Goal: Task Accomplishment & Management: Use online tool/utility

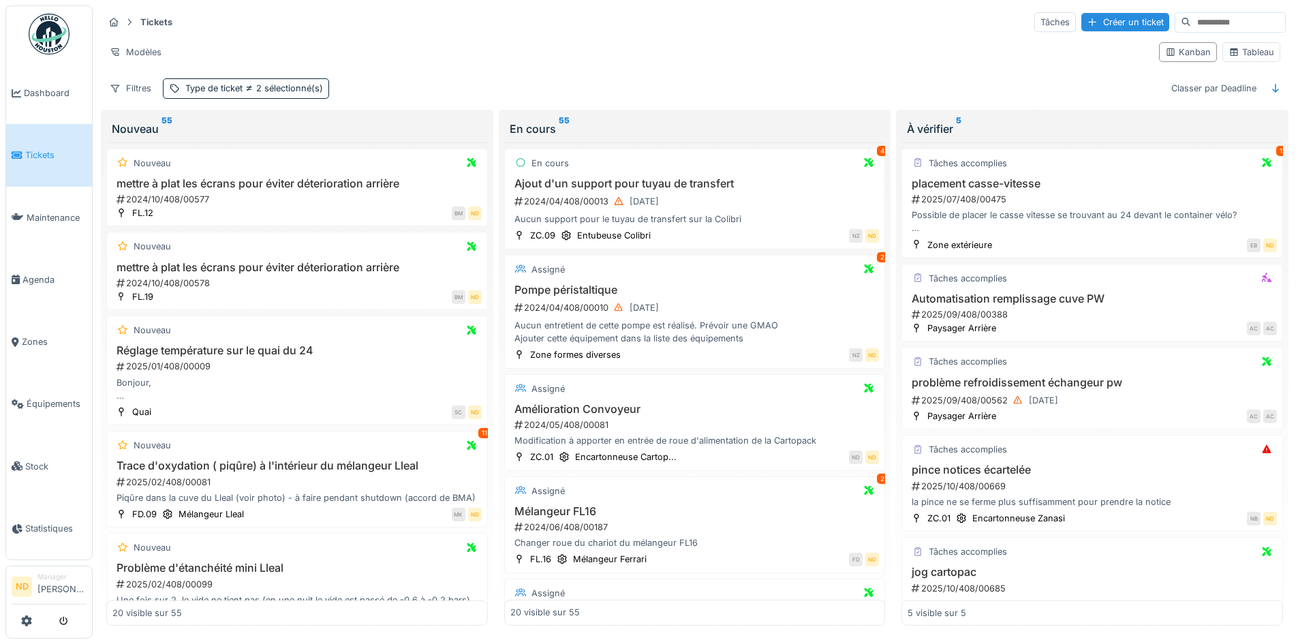
click at [63, 43] on img at bounding box center [49, 34] width 41 height 41
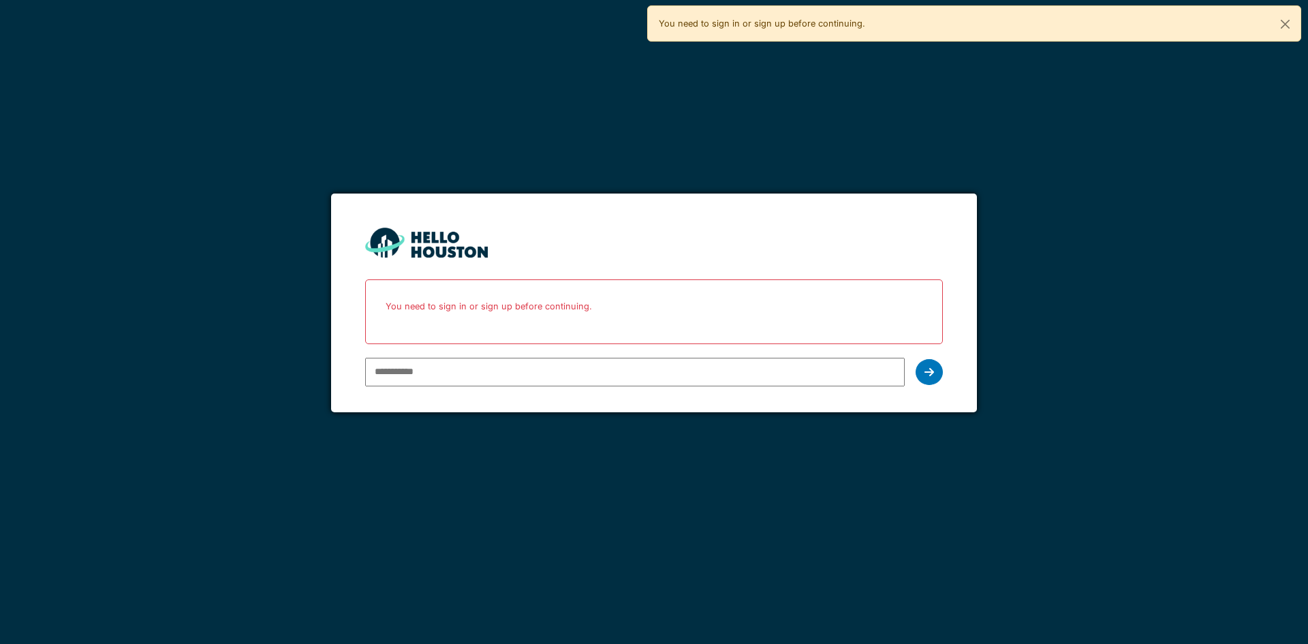
type input "**********"
click at [915, 367] on div "**********" at bounding box center [653, 372] width 577 height 40
click at [928, 371] on icon at bounding box center [930, 372] width 10 height 11
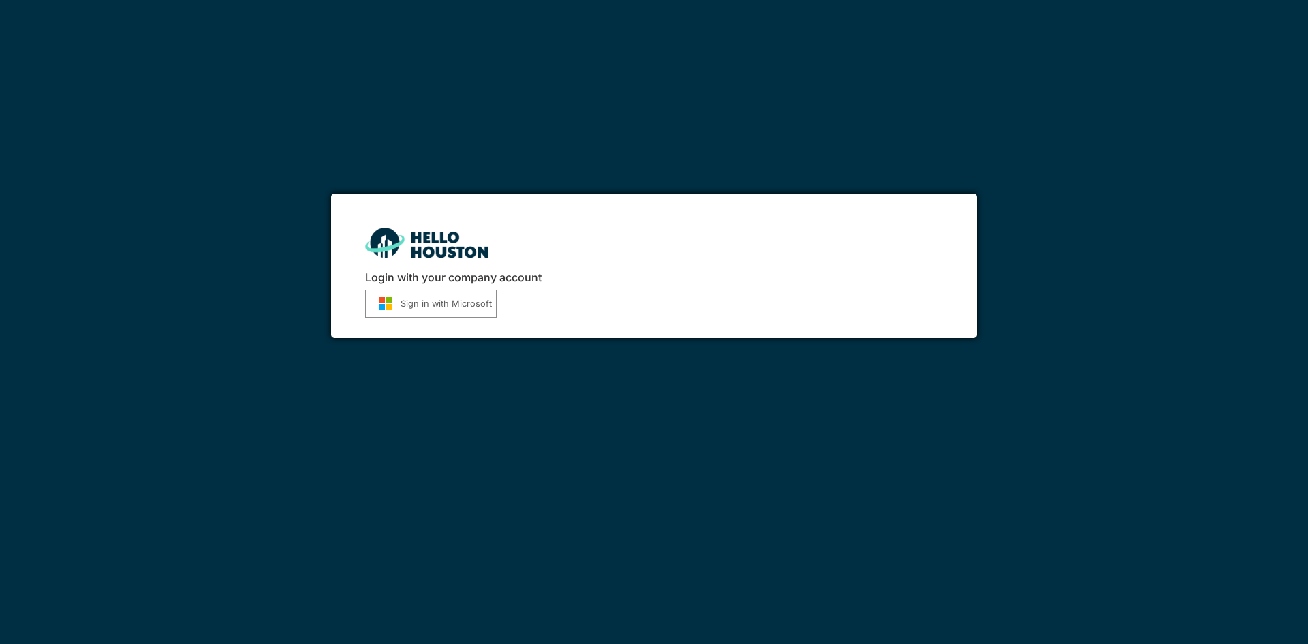
click at [401, 301] on button "Sign in with Microsoft" at bounding box center [431, 304] width 132 height 28
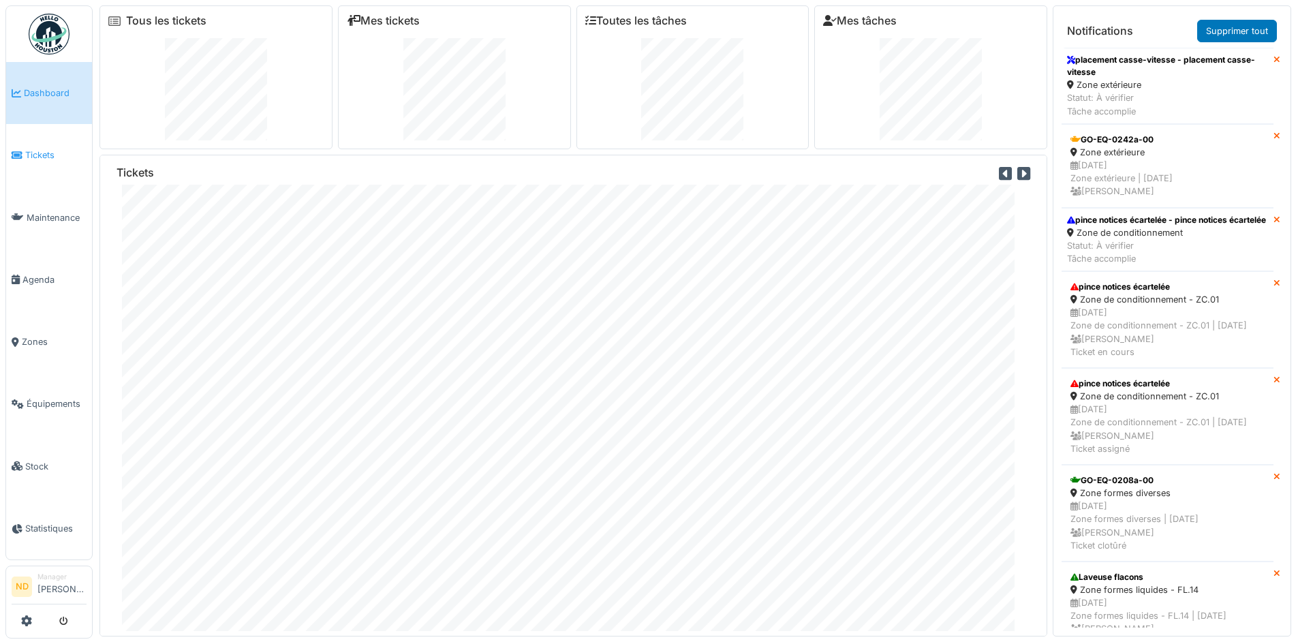
click at [51, 138] on link "Tickets" at bounding box center [49, 155] width 86 height 62
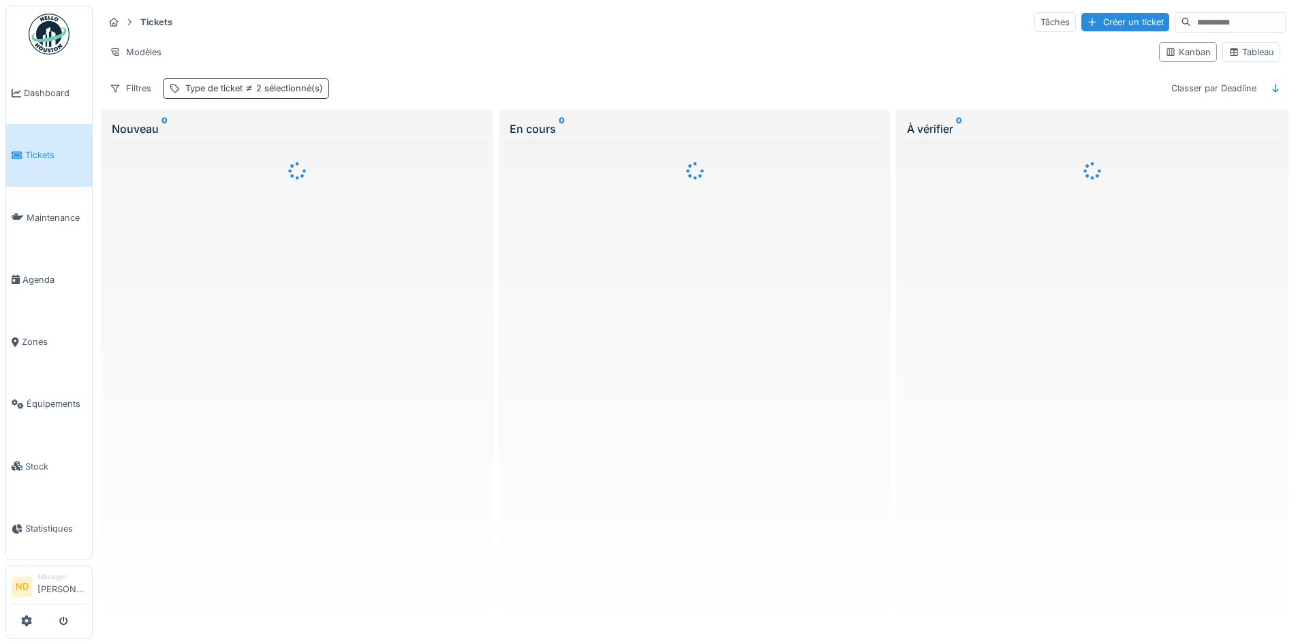
click at [243, 93] on span "2 sélectionné(s)" at bounding box center [283, 88] width 80 height 10
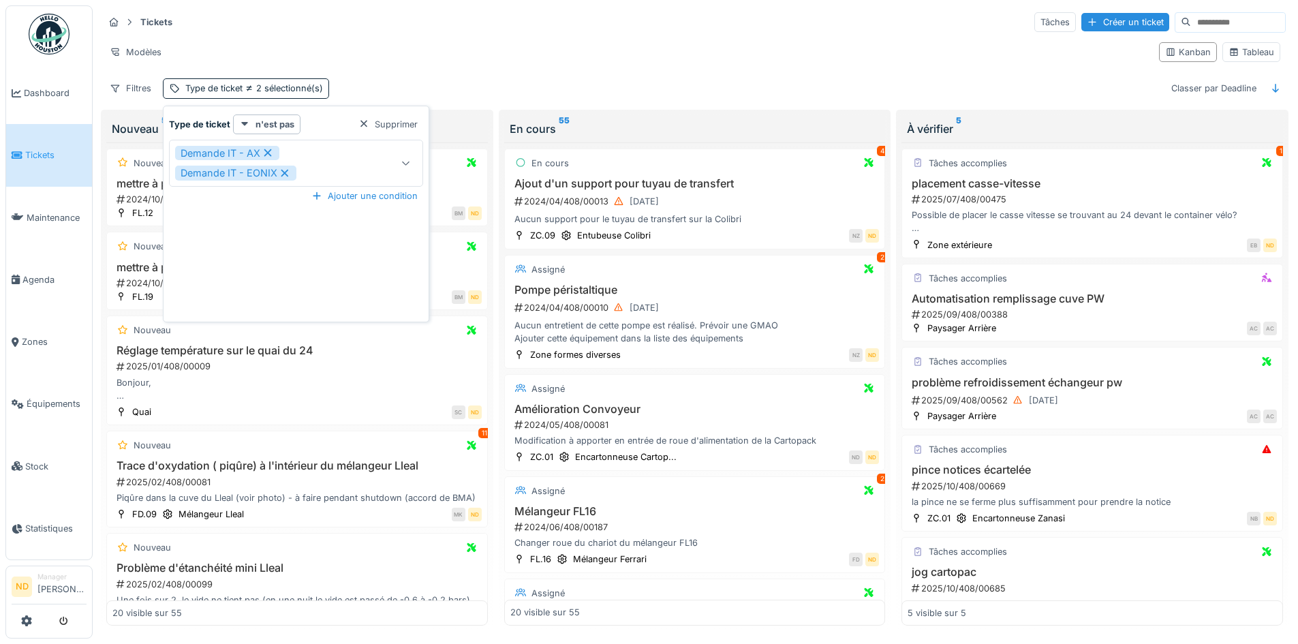
click at [406, 164] on icon at bounding box center [406, 163] width 11 height 9
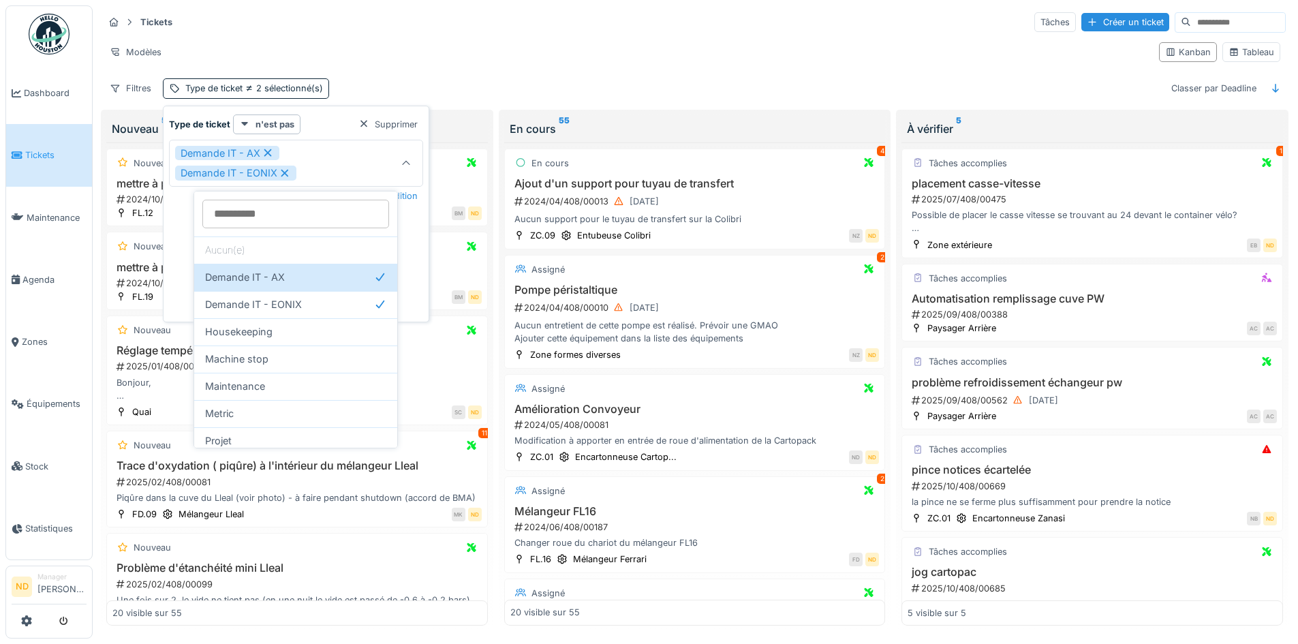
click at [339, 116] on div "Type de ticket n'est pas Supprimer" at bounding box center [296, 124] width 254 height 20
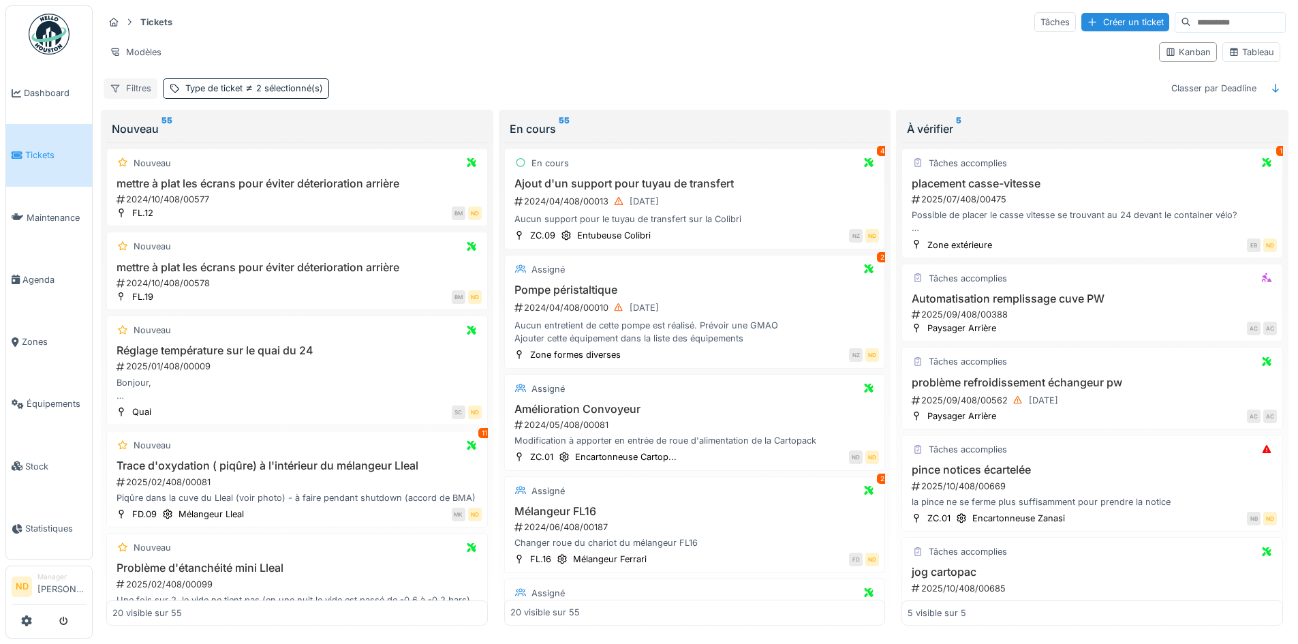
click at [147, 91] on div "Filtres" at bounding box center [131, 88] width 54 height 20
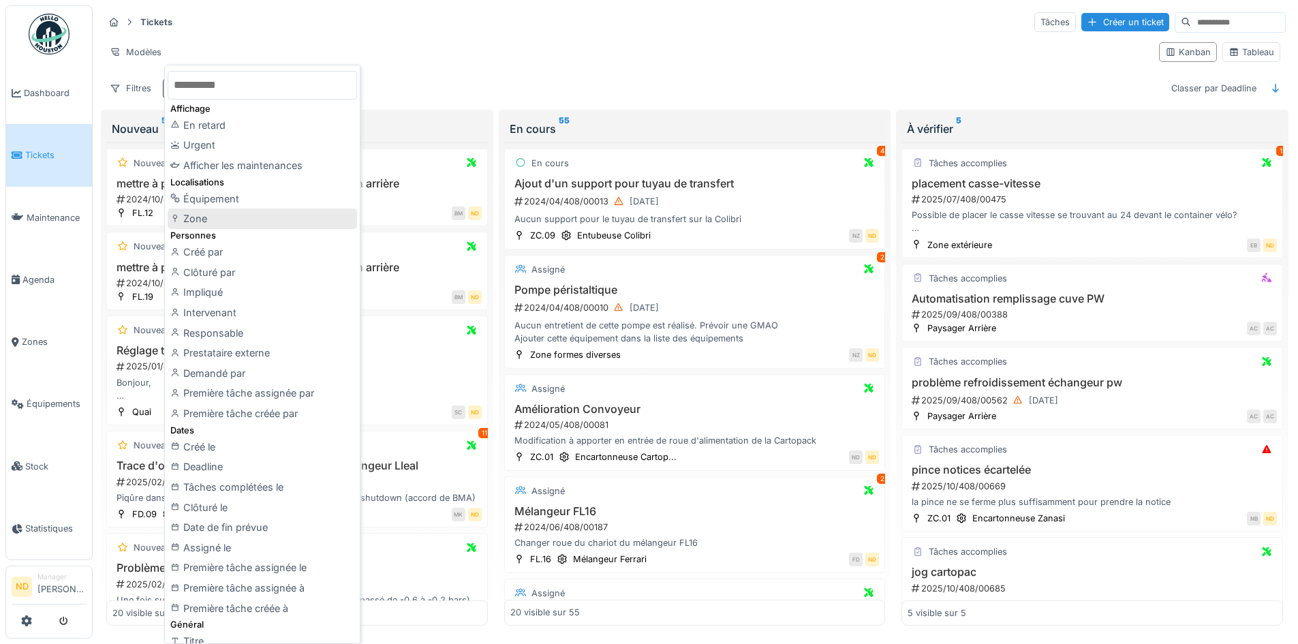
click at [236, 227] on div "Zone" at bounding box center [262, 219] width 189 height 20
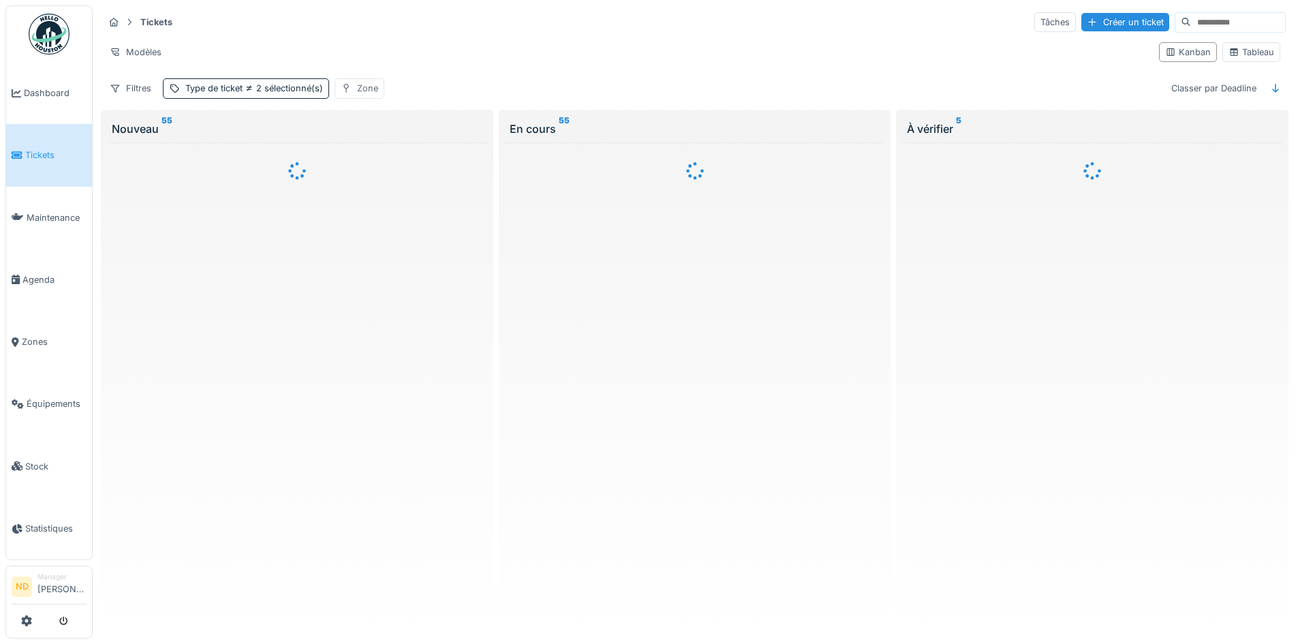
click at [375, 87] on div "Zone" at bounding box center [367, 88] width 21 height 13
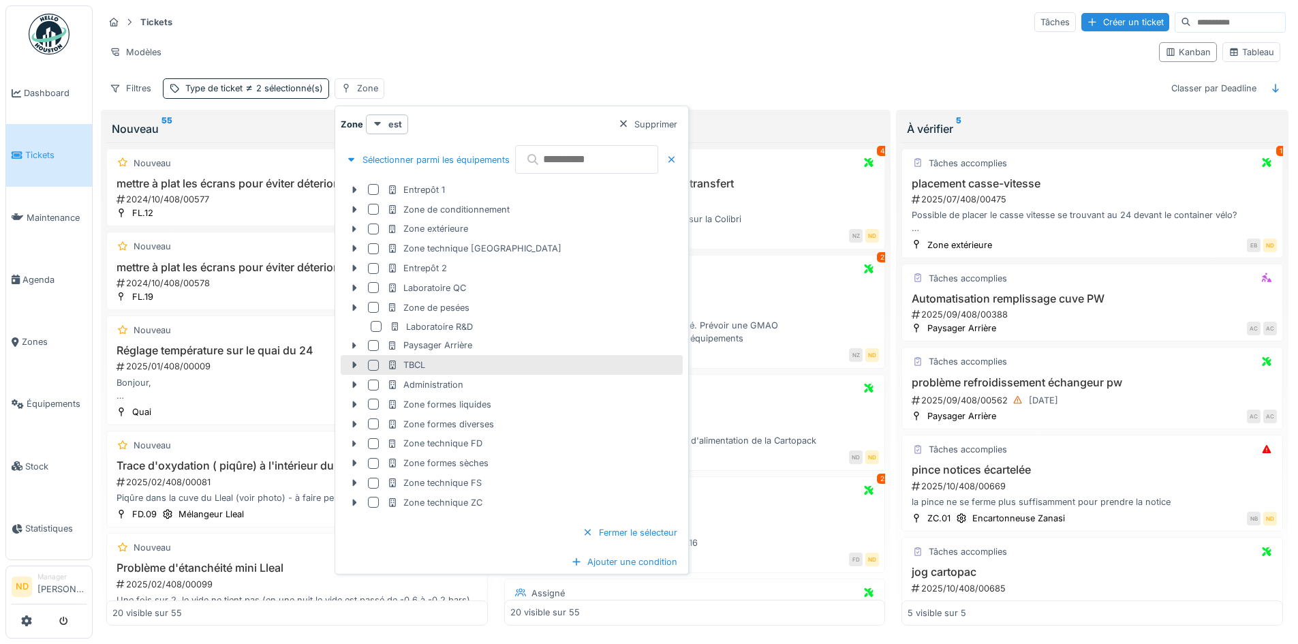
click at [371, 364] on div at bounding box center [373, 365] width 11 height 11
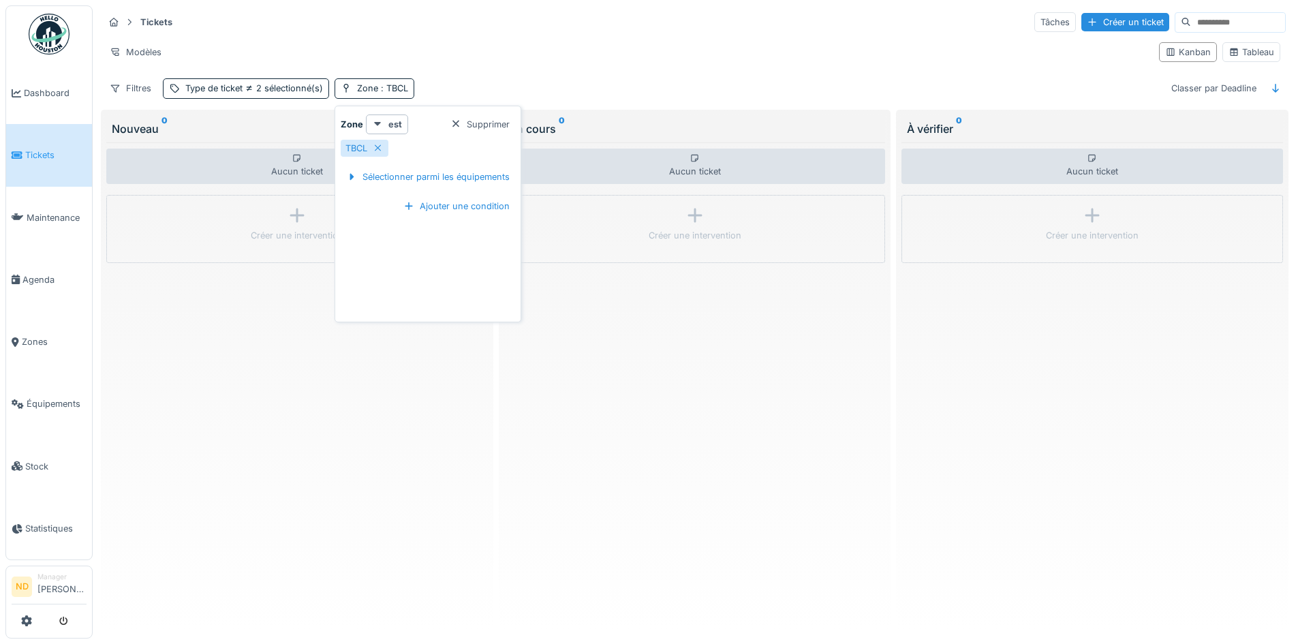
click at [494, 114] on div "Zone est Supprimer" at bounding box center [428, 124] width 174 height 20
click at [496, 121] on div "Supprimer" at bounding box center [480, 124] width 70 height 18
